Goal: Book appointment/travel/reservation

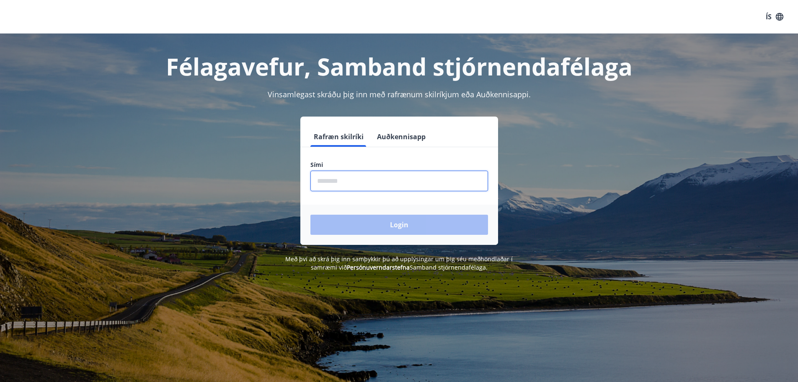
drag, startPoint x: 340, startPoint y: 183, endPoint x: 332, endPoint y: 177, distance: 10.0
click at [340, 183] on input "phone" at bounding box center [399, 181] width 178 height 21
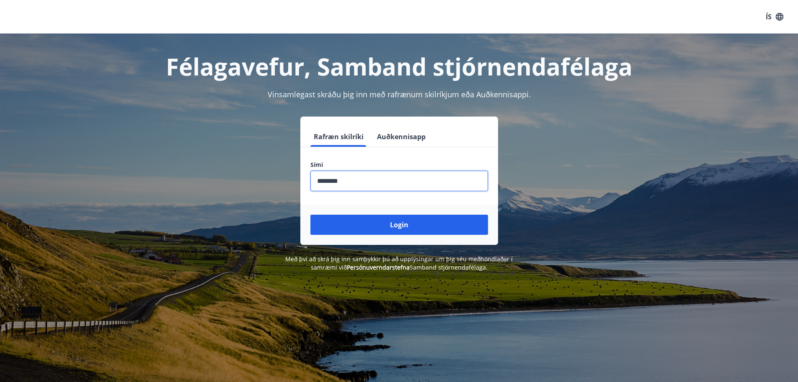
type input "********"
click at [310, 215] on button "Login" at bounding box center [399, 225] width 178 height 20
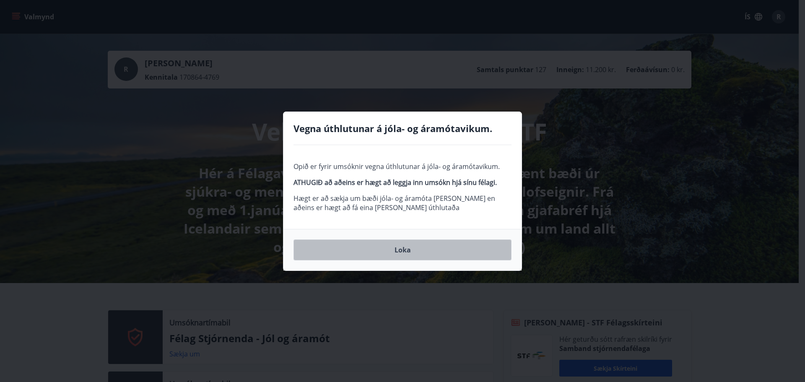
click at [394, 242] on button "Loka" at bounding box center [402, 249] width 218 height 21
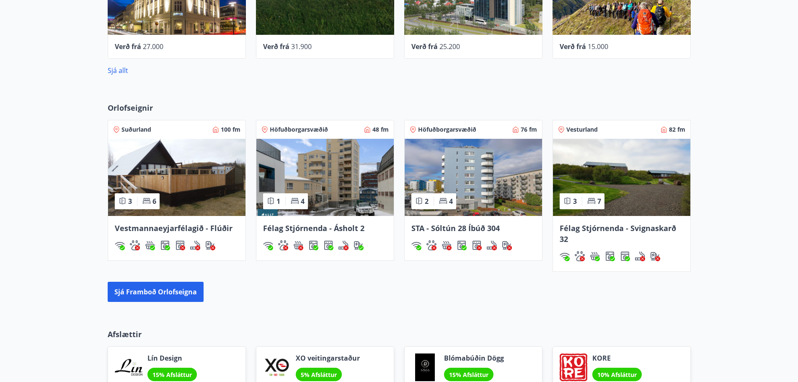
scroll to position [838, 0]
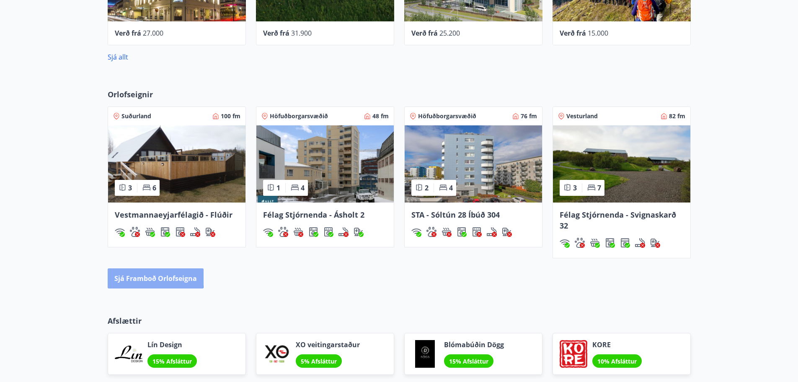
click at [146, 277] on button "Sjá framboð orlofseigna" at bounding box center [156, 278] width 96 height 20
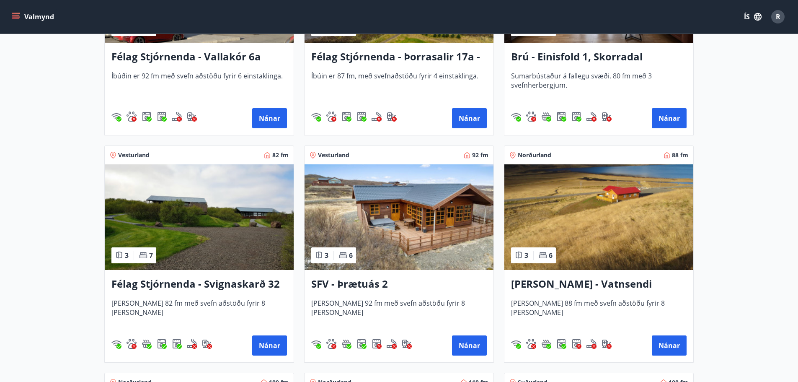
scroll to position [1426, 0]
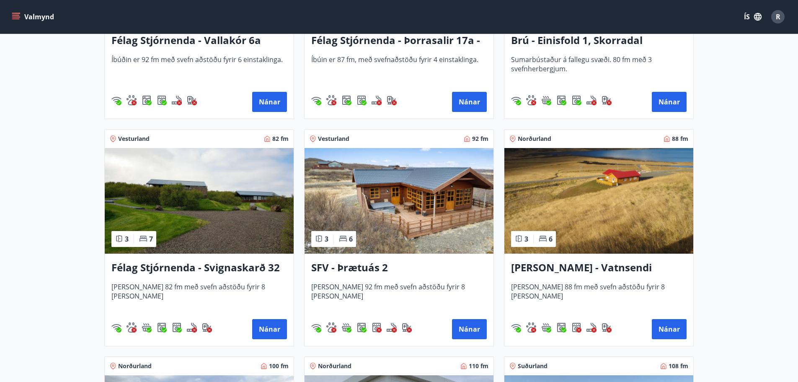
click at [606, 215] on img at bounding box center [598, 201] width 189 height 106
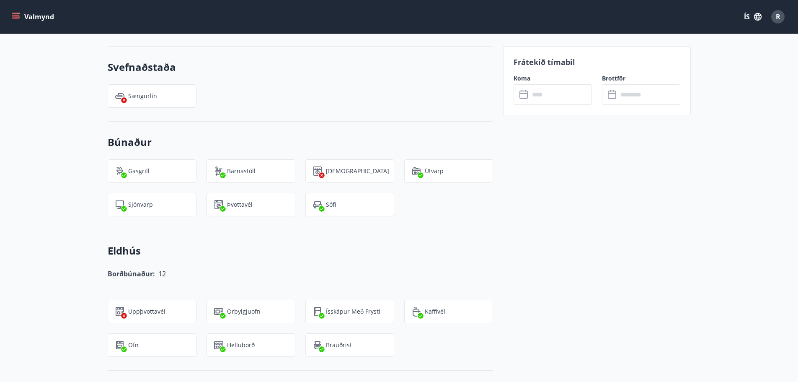
scroll to position [712, 0]
click at [532, 96] on input "text" at bounding box center [561, 94] width 62 height 21
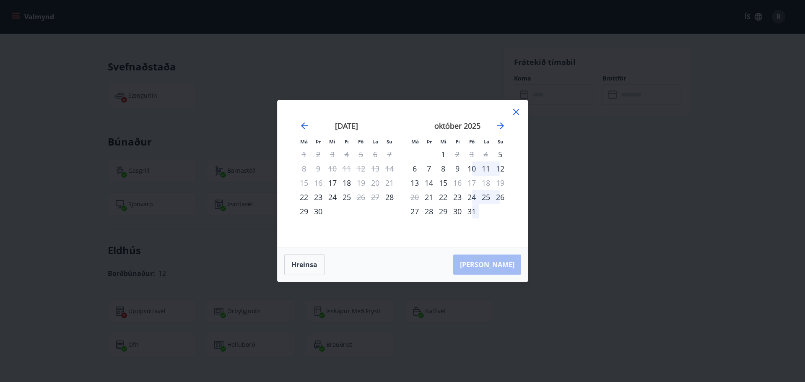
click at [517, 110] on icon at bounding box center [516, 112] width 6 height 6
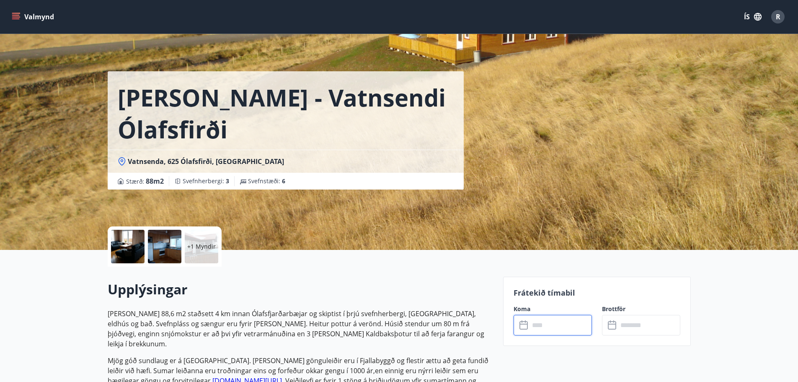
scroll to position [0, 0]
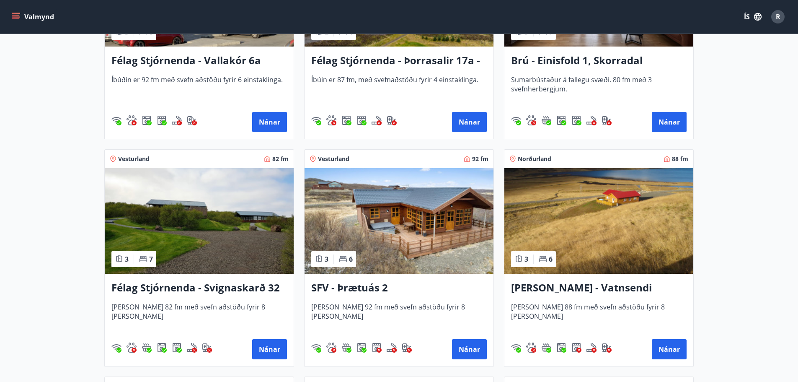
scroll to position [1425, 0]
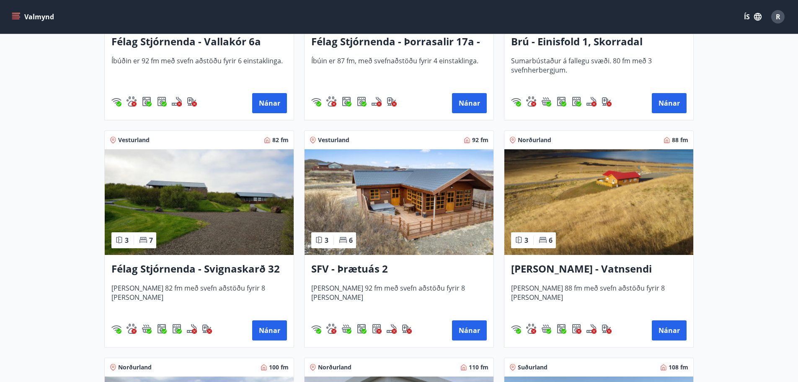
click at [368, 269] on h3 "SFV - Þrætuás 2" at bounding box center [399, 268] width 176 height 15
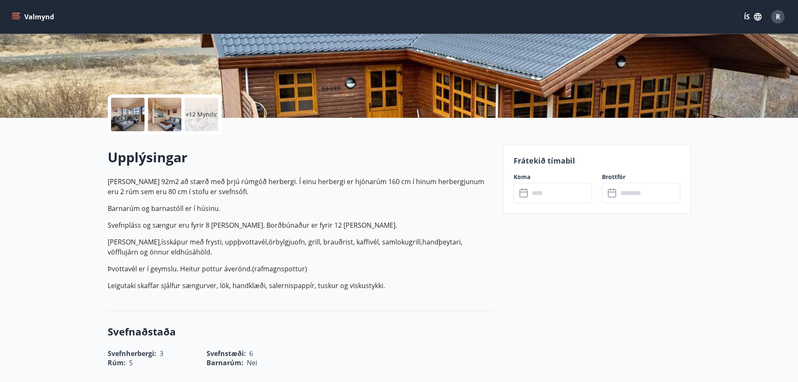
scroll to position [126, 0]
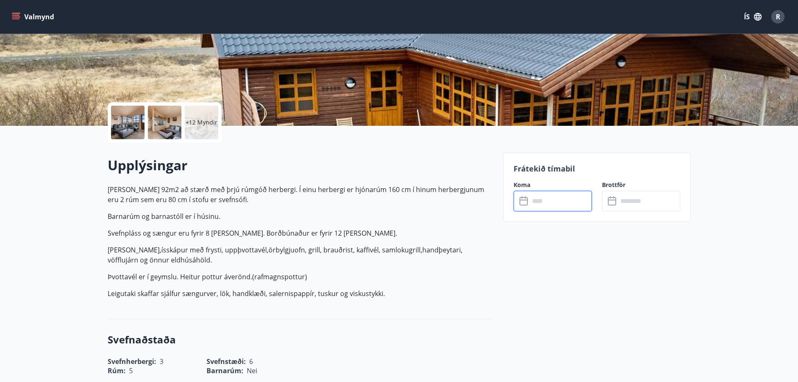
click at [543, 202] on input "text" at bounding box center [561, 201] width 62 height 21
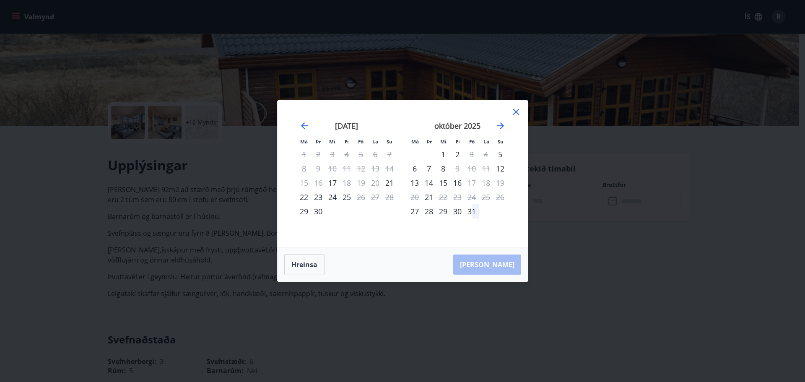
click at [518, 109] on icon at bounding box center [516, 112] width 10 height 10
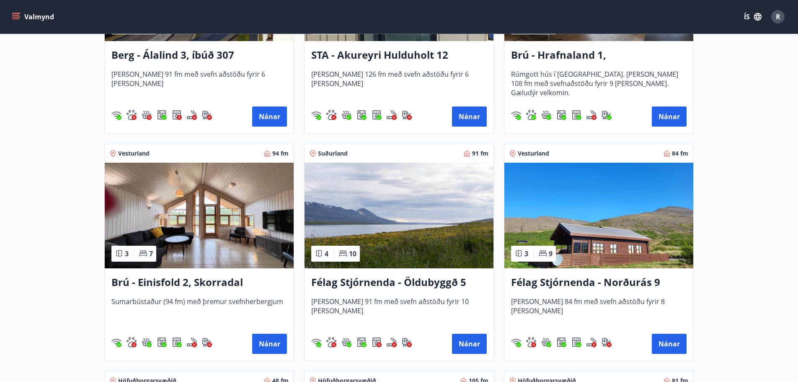
scroll to position [670, 0]
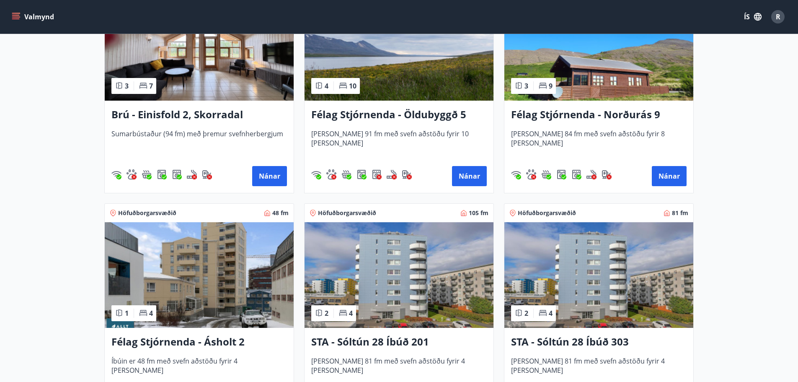
click at [184, 90] on img at bounding box center [199, 48] width 189 height 106
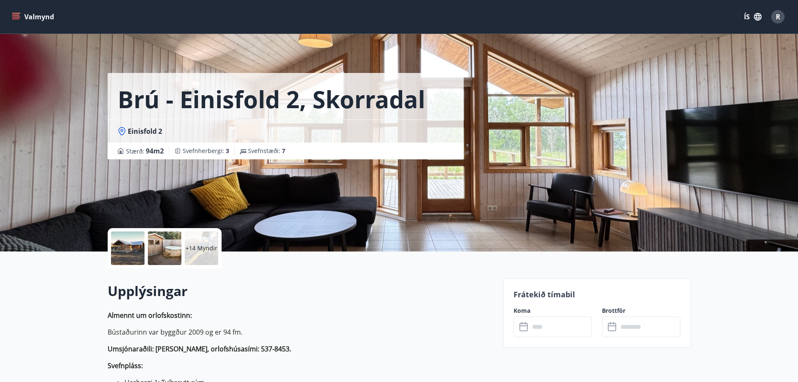
click at [556, 326] on input "text" at bounding box center [561, 326] width 62 height 21
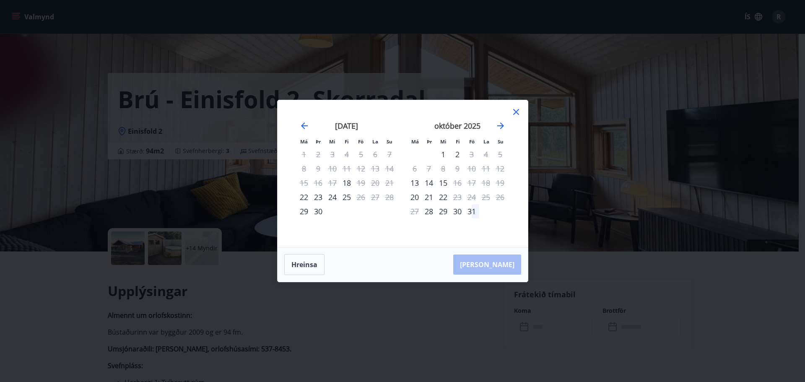
click at [514, 111] on icon at bounding box center [516, 112] width 10 height 10
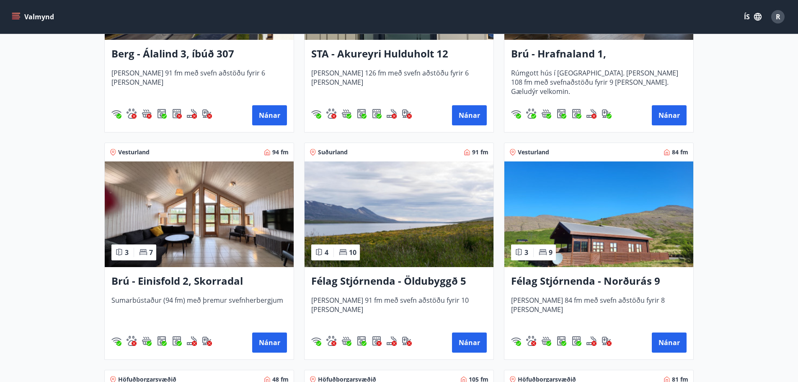
scroll to position [546, 0]
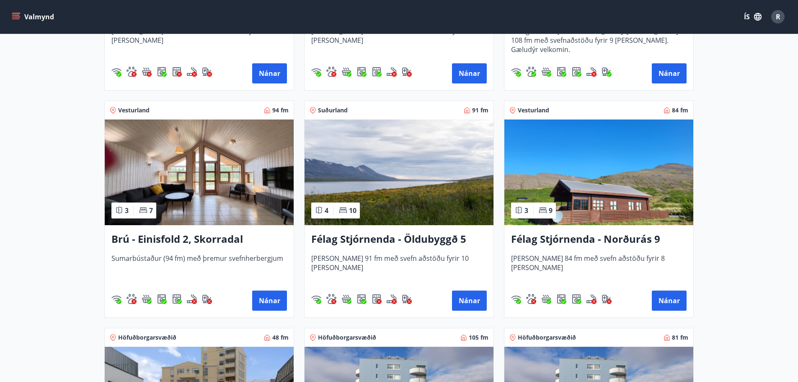
click at [573, 233] on h3 "Félag Stjórnenda - Norðurás 9" at bounding box center [599, 239] width 176 height 15
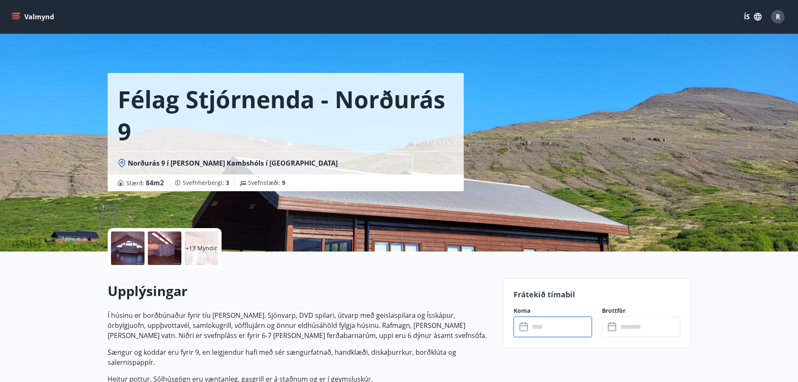
click at [552, 329] on input "text" at bounding box center [561, 326] width 62 height 21
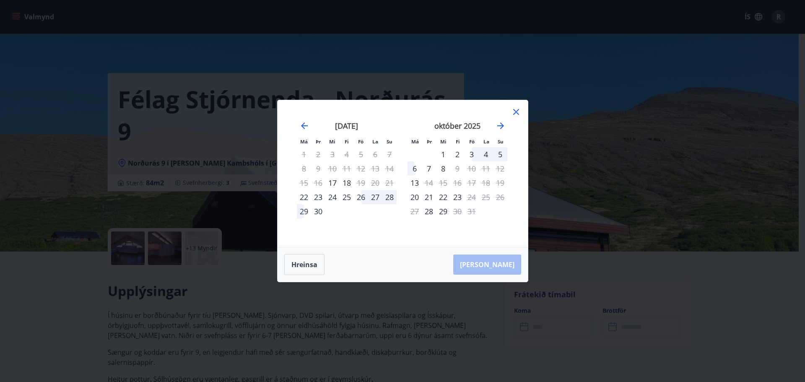
click at [520, 111] on icon at bounding box center [516, 112] width 10 height 10
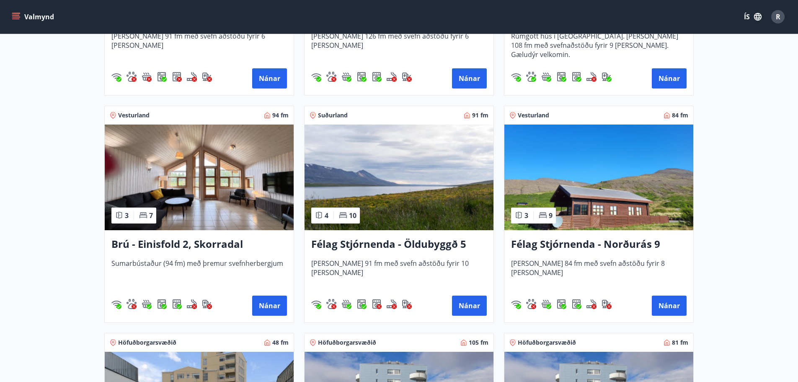
scroll to position [587, 0]
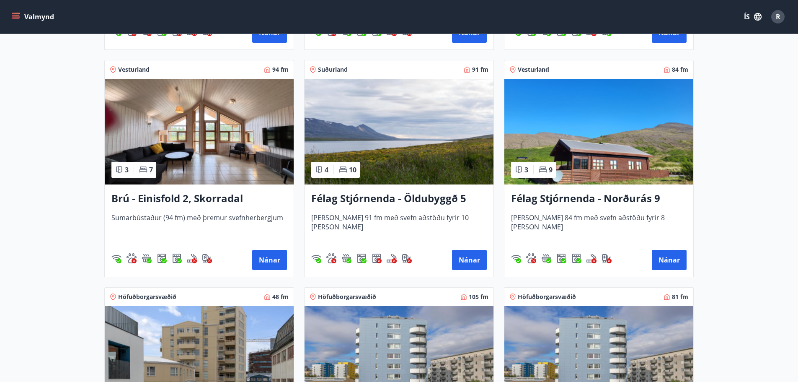
click at [373, 197] on h3 "Félag Stjórnenda - Öldubyggð 5" at bounding box center [399, 198] width 176 height 15
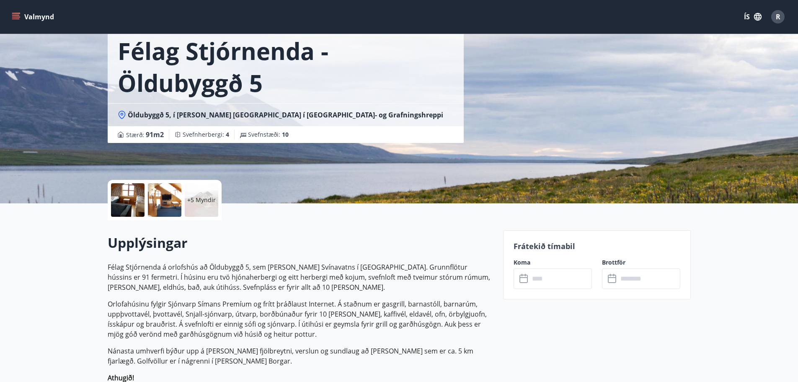
scroll to position [126, 0]
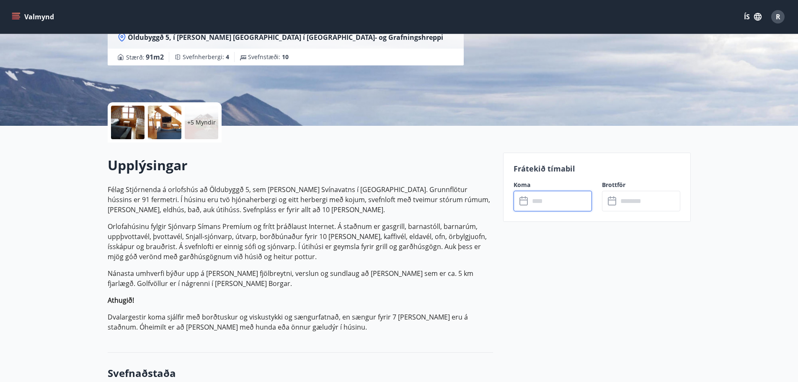
click at [541, 206] on input "text" at bounding box center [561, 201] width 62 height 21
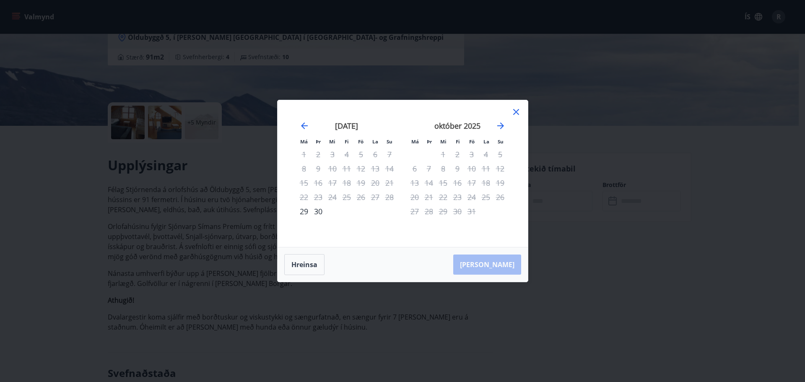
click at [517, 110] on icon at bounding box center [516, 112] width 10 height 10
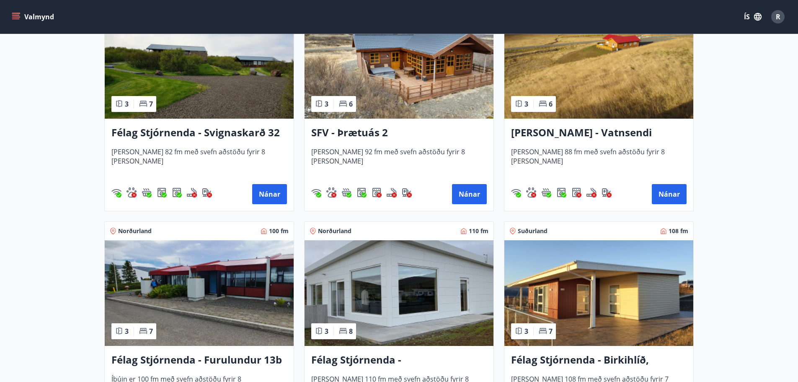
scroll to position [1635, 0]
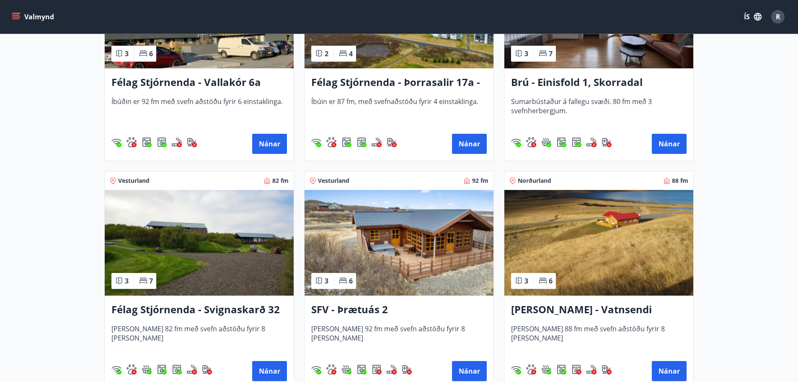
click at [197, 310] on h3 "Félag Stjórnenda - Svignaskarð 32" at bounding box center [199, 309] width 176 height 15
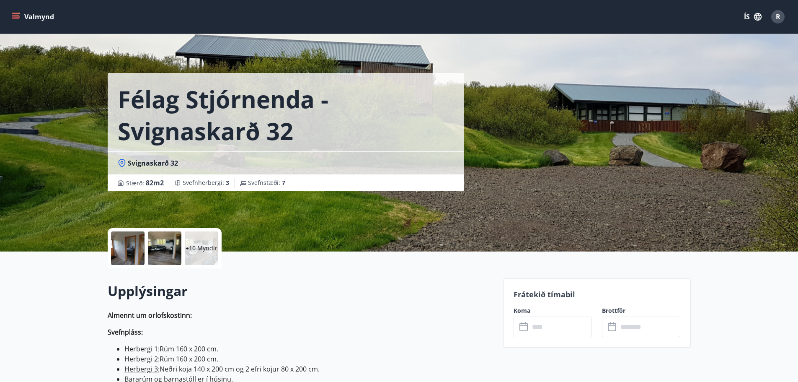
click at [535, 327] on input "text" at bounding box center [561, 326] width 62 height 21
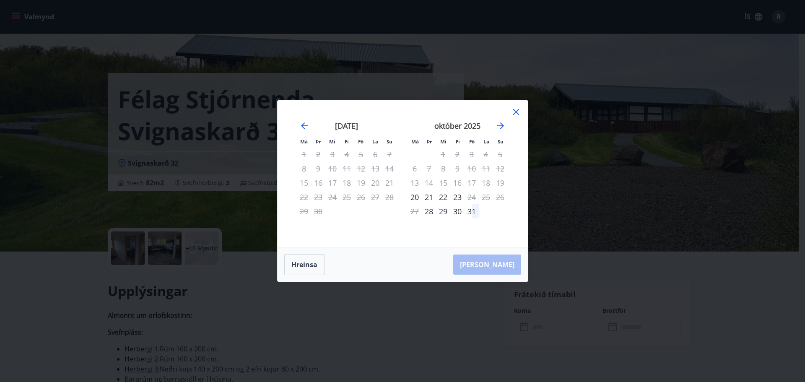
click at [515, 111] on icon at bounding box center [516, 112] width 10 height 10
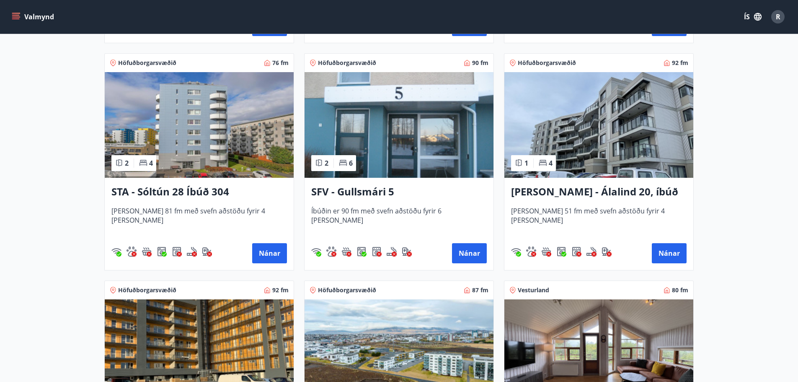
scroll to position [1257, 0]
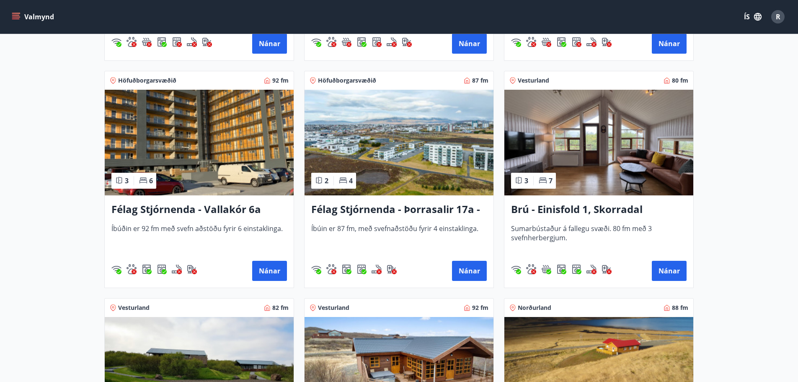
click at [582, 217] on h3 "Brú - Einisfold 1, Skorradal" at bounding box center [599, 209] width 176 height 15
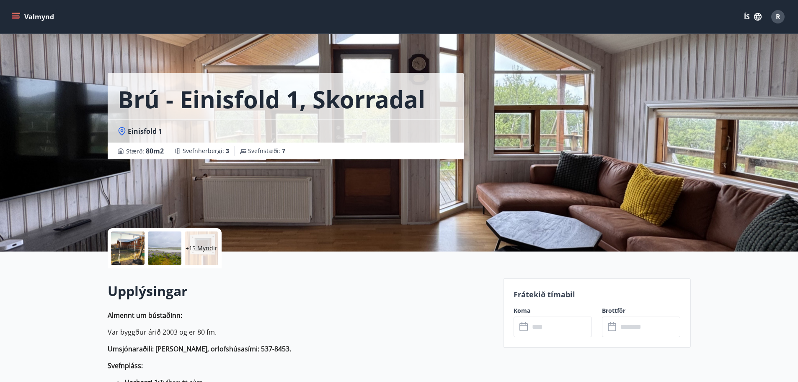
click at [546, 326] on input "text" at bounding box center [561, 326] width 62 height 21
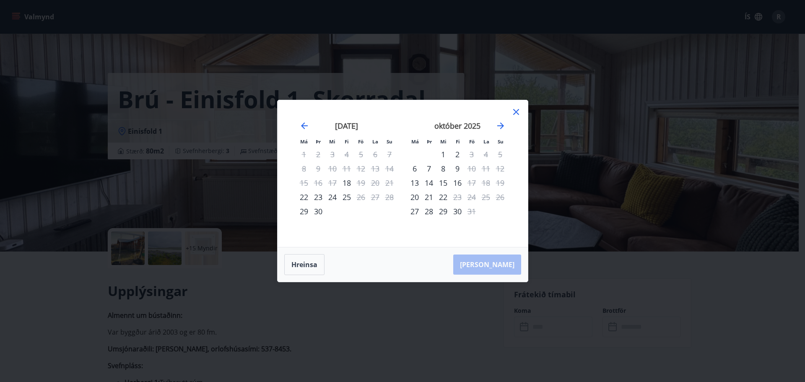
click at [515, 110] on icon at bounding box center [516, 112] width 10 height 10
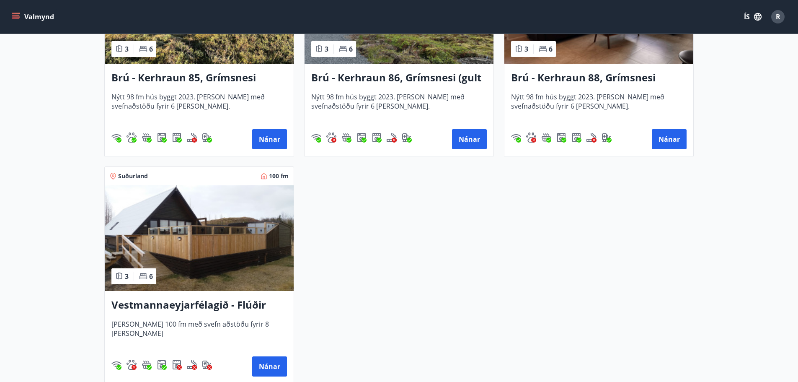
scroll to position [2095, 0]
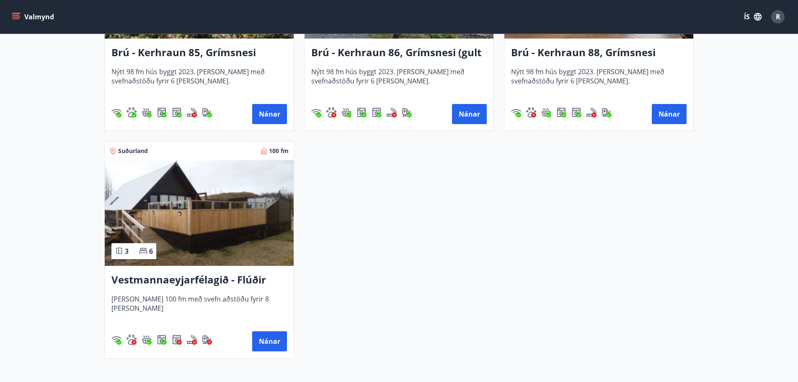
click at [180, 279] on h3 "Vestmannaeyjarfélagið - Flúðir" at bounding box center [199, 279] width 176 height 15
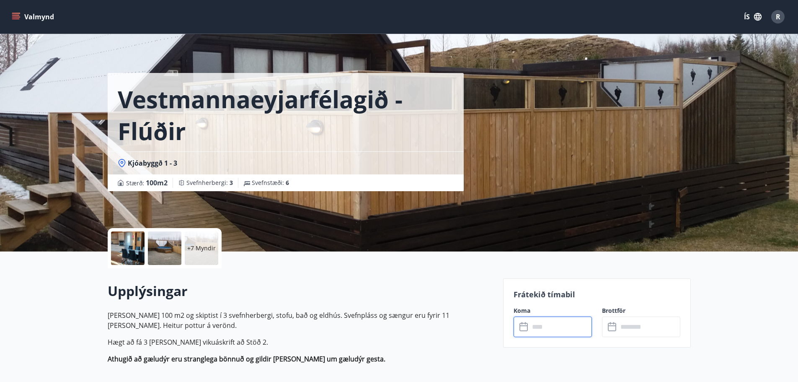
click at [537, 326] on input "text" at bounding box center [561, 326] width 62 height 21
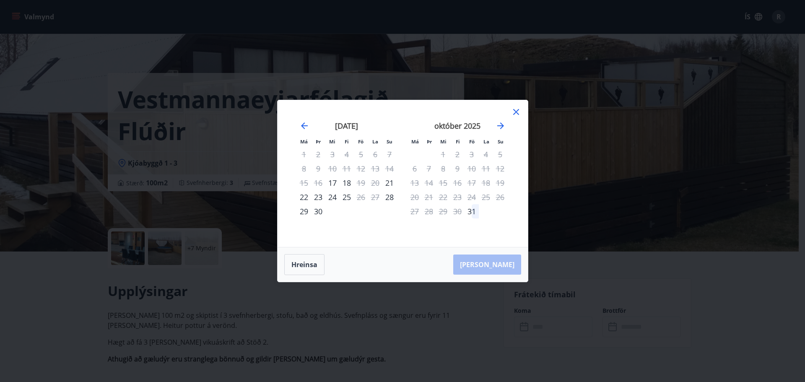
click at [517, 110] on icon at bounding box center [516, 112] width 6 height 6
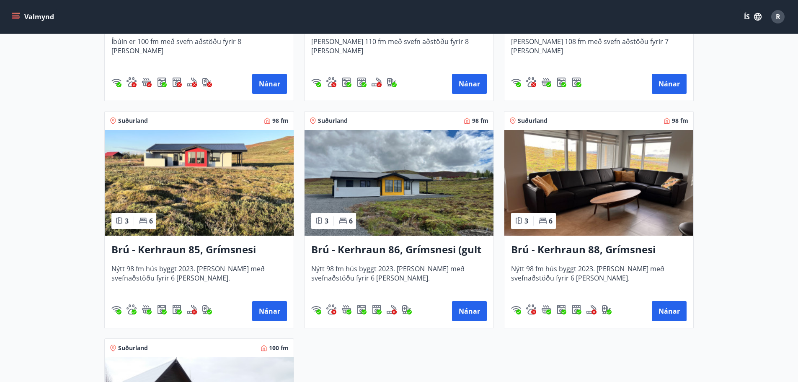
scroll to position [1886, 0]
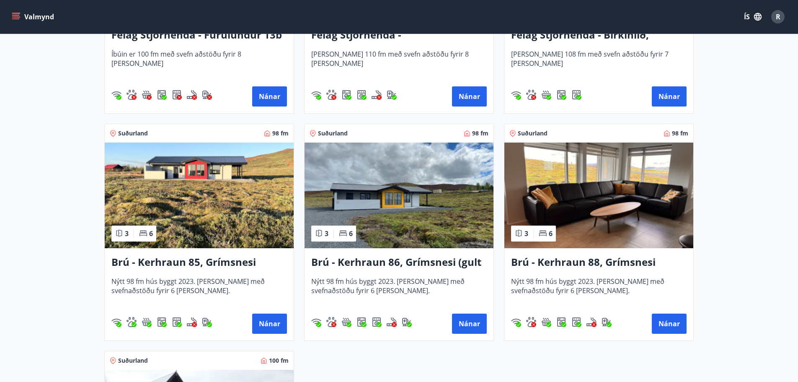
click at [210, 261] on h3 "Brú - Kerhraun 85, Grímsnesi (rautt hús) (gæludýr velkomin)" at bounding box center [199, 262] width 176 height 15
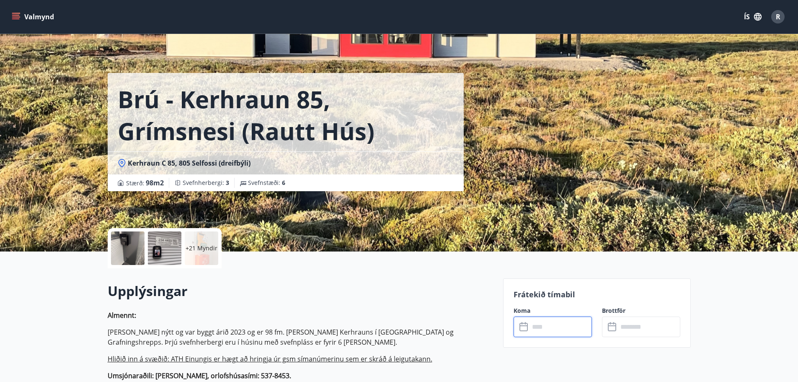
click at [543, 327] on input "text" at bounding box center [561, 326] width 62 height 21
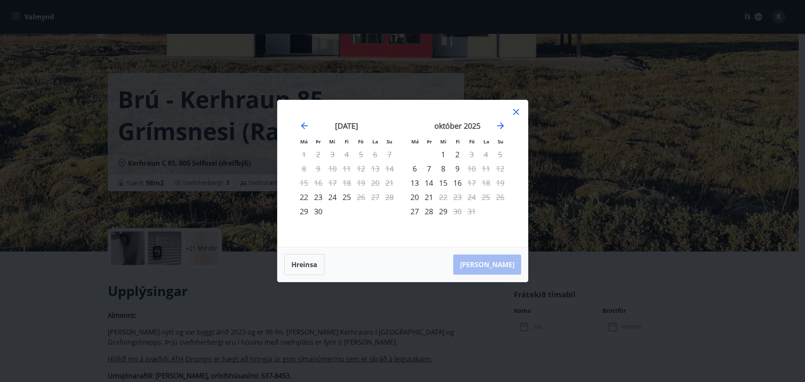
click at [516, 111] on icon at bounding box center [516, 112] width 10 height 10
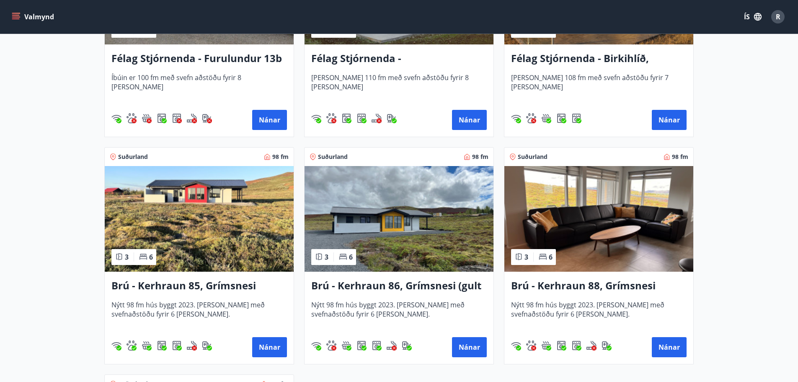
scroll to position [1886, 0]
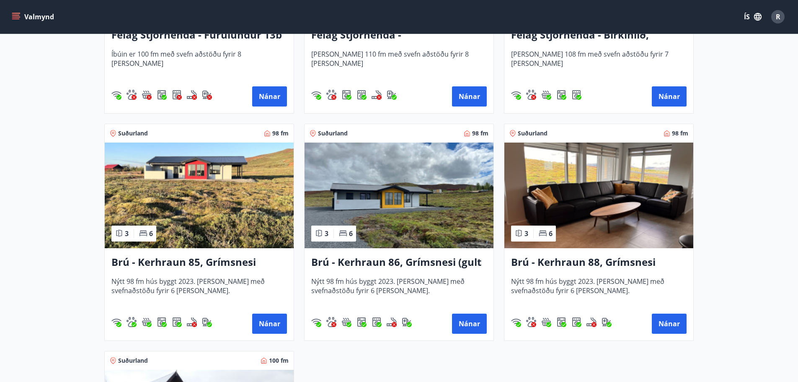
click at [403, 261] on h3 "Brú - Kerhraun 86, Grímsnesi (gult hús)" at bounding box center [399, 262] width 176 height 15
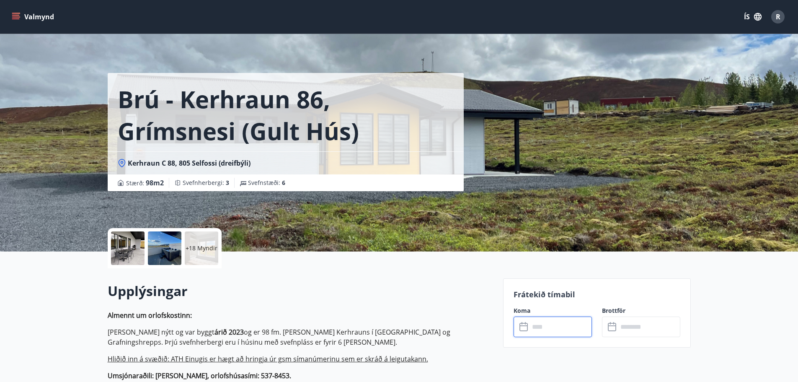
click at [540, 326] on input "text" at bounding box center [561, 326] width 62 height 21
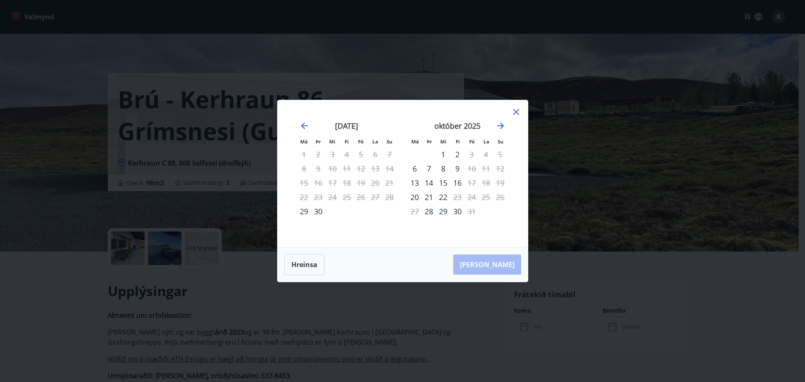
click at [513, 112] on icon at bounding box center [516, 112] width 10 height 10
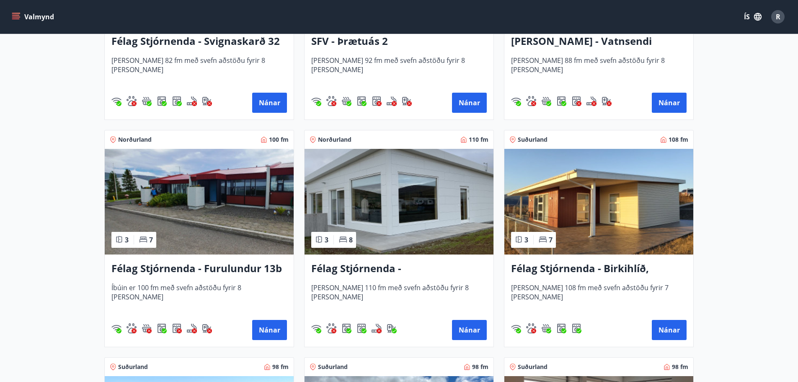
scroll to position [1638, 0]
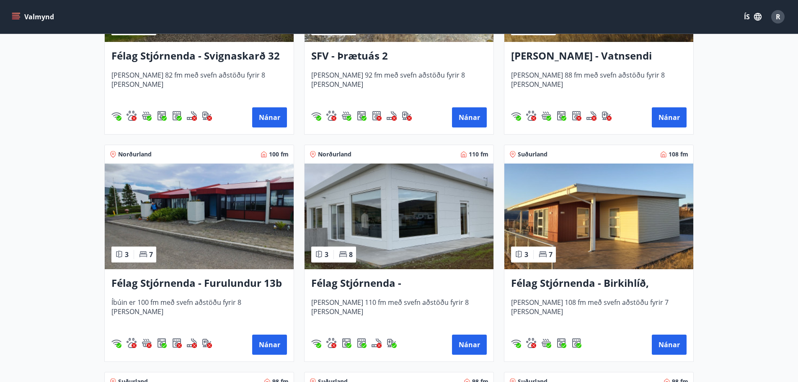
click at [389, 285] on h3 "Félag Stjórnenda - [GEOGRAPHIC_DATA] 7" at bounding box center [399, 283] width 176 height 15
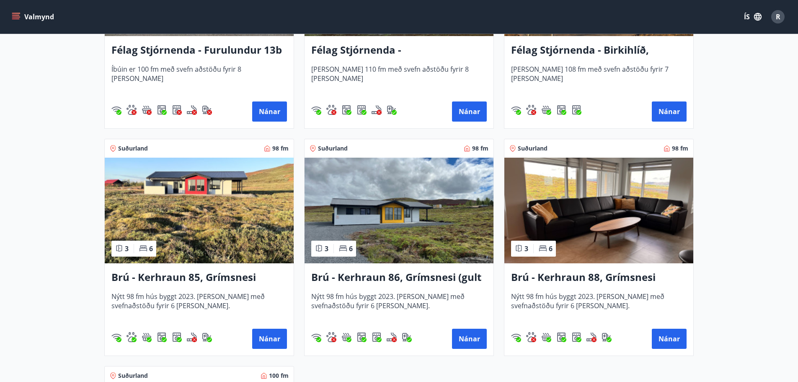
scroll to position [1886, 0]
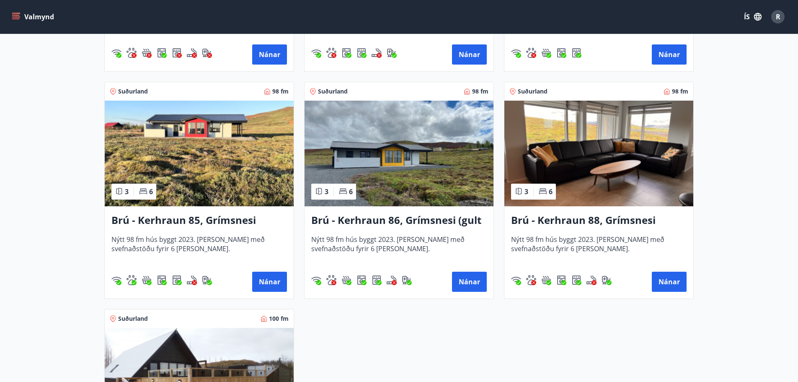
click at [587, 225] on h3 "Brú - Kerhraun 88, Grímsnesi (grænt hús)" at bounding box center [599, 220] width 176 height 15
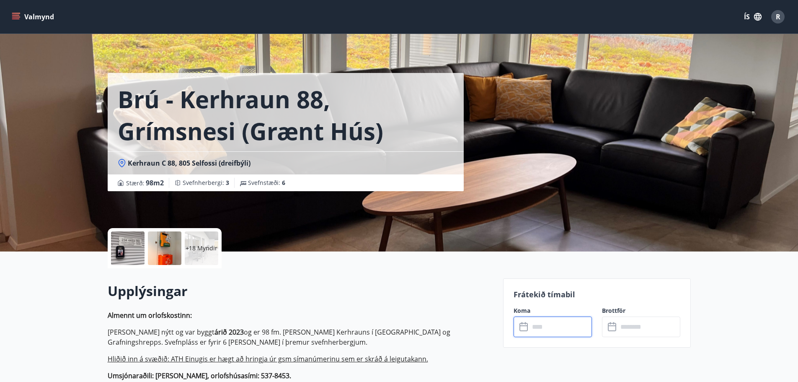
click at [551, 326] on input "text" at bounding box center [561, 326] width 62 height 21
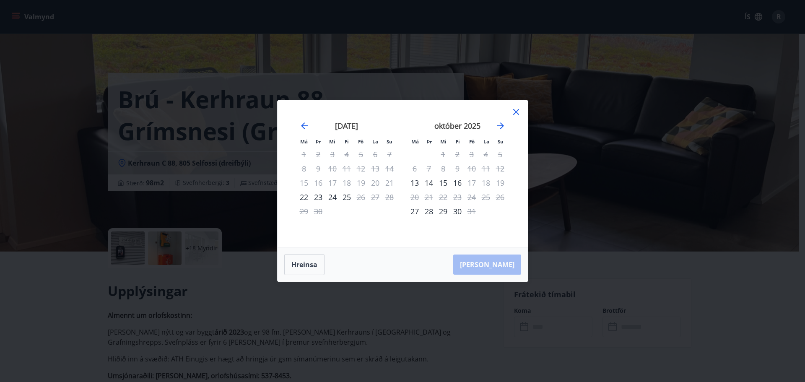
drag, startPoint x: 515, startPoint y: 110, endPoint x: 355, endPoint y: 108, distance: 159.2
click at [506, 110] on div "Má Þr Mi Fi Fö La Su Má Þr Mi Fi Fö La Su [DATE] 1 2 3 4 5 6 7 8 9 10 11 12 13 …" at bounding box center [402, 173] width 250 height 147
click at [514, 109] on icon at bounding box center [516, 112] width 10 height 10
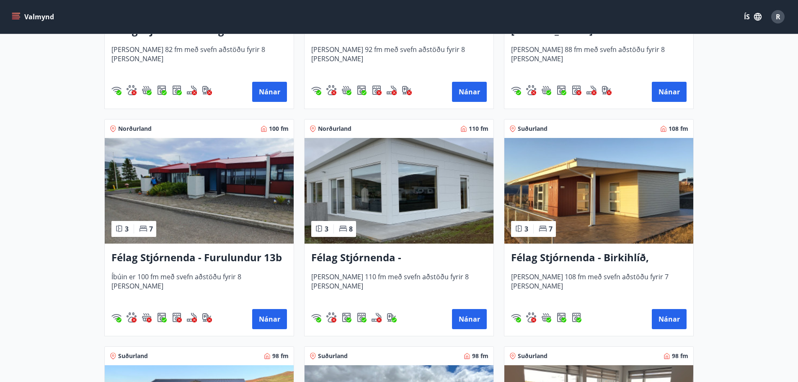
scroll to position [1676, 0]
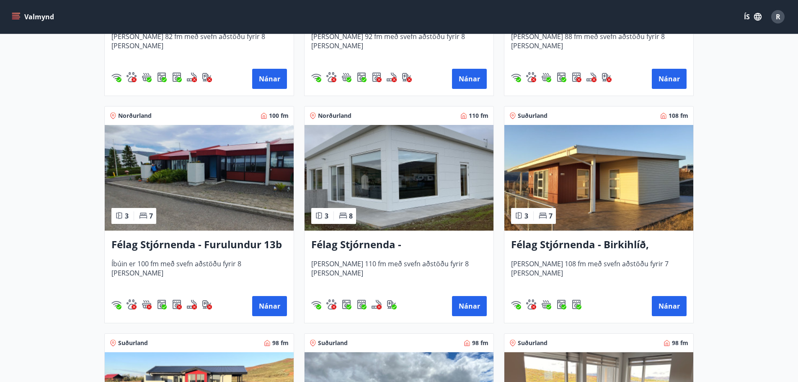
click at [588, 248] on h3 "Félag Stjórnenda - Birkihlíð, [GEOGRAPHIC_DATA]" at bounding box center [599, 244] width 176 height 15
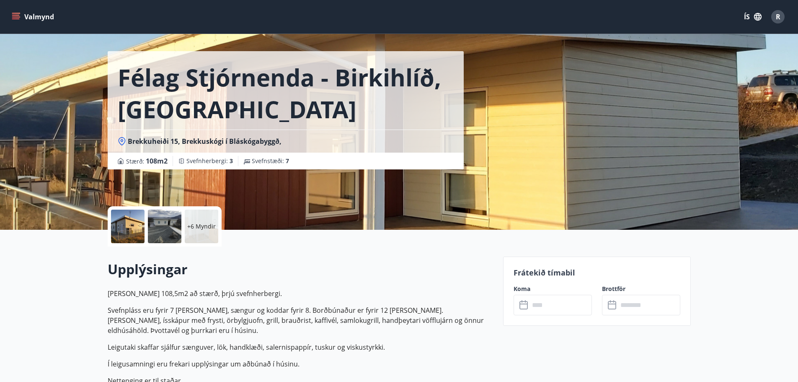
scroll to position [42, 0]
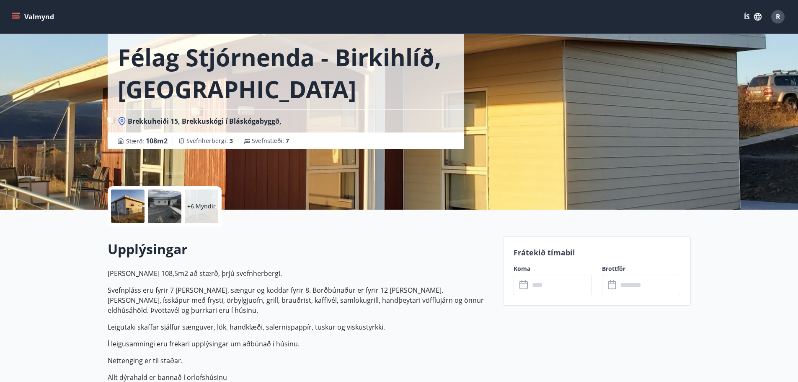
click at [544, 287] on input "text" at bounding box center [561, 284] width 62 height 21
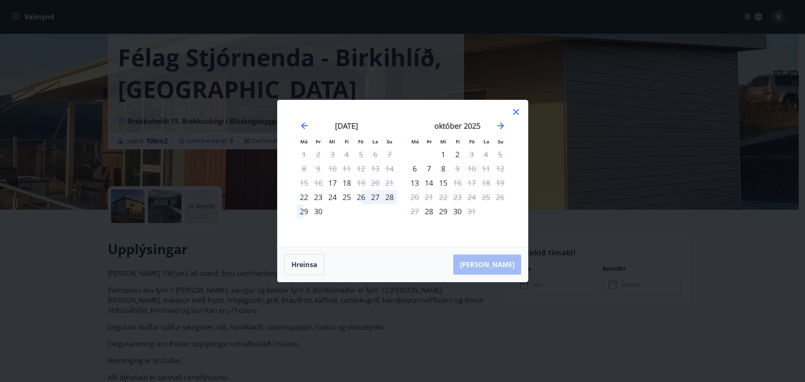
click at [514, 111] on icon at bounding box center [516, 112] width 10 height 10
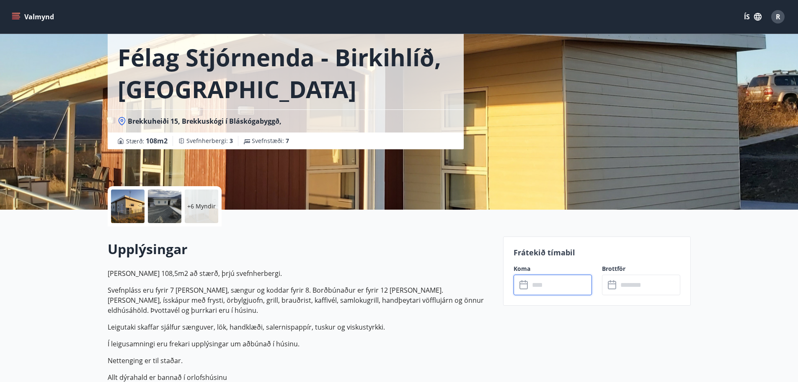
scroll to position [0, 0]
